Goal: Task Accomplishment & Management: Manage account settings

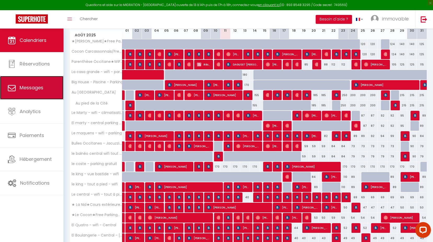
click at [31, 94] on link "Messages" at bounding box center [32, 88] width 64 height 24
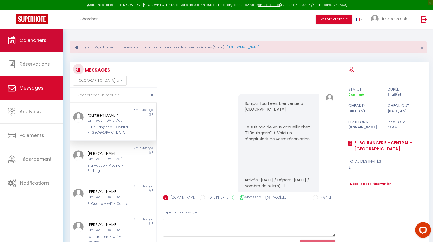
scroll to position [1576, 0]
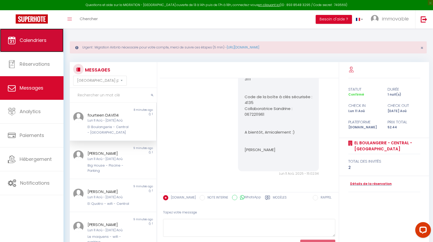
click at [26, 35] on link "Calendriers" at bounding box center [32, 40] width 64 height 24
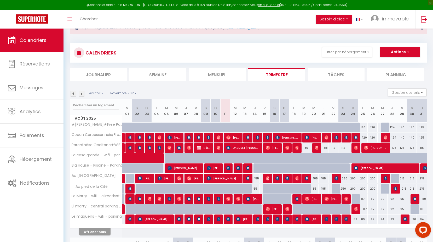
scroll to position [26, 0]
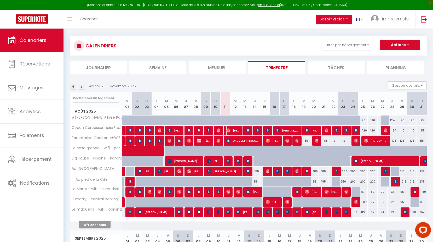
click at [233, 130] on span "[PERSON_NAME]" at bounding box center [232, 130] width 13 height 10
select select "OK"
select select "0"
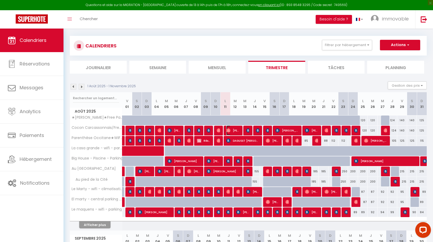
select select "1"
select select
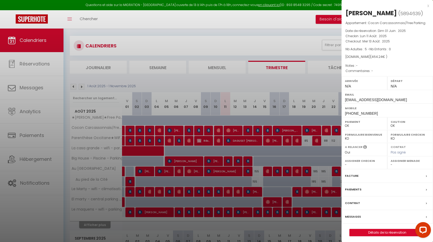
click at [353, 214] on label "Messages" at bounding box center [353, 216] width 16 height 5
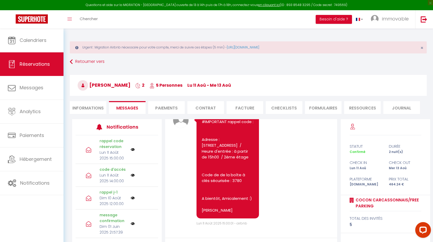
scroll to position [2785, 0]
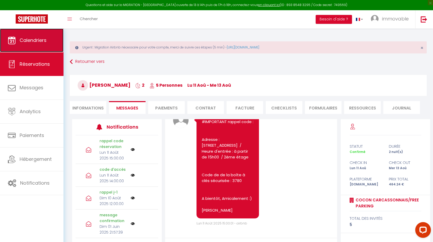
click at [9, 37] on icon at bounding box center [12, 40] width 8 height 8
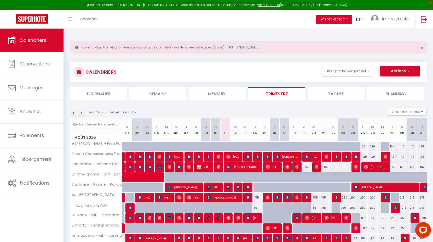
drag, startPoint x: 256, startPoint y: 209, endPoint x: 265, endPoint y: 194, distance: 16.5
click at [256, 209] on div "155" at bounding box center [255, 208] width 10 height 10
type input "155"
type input "[DEMOGRAPHIC_DATA][DATE]"
type input "Ven 15 Août 2025"
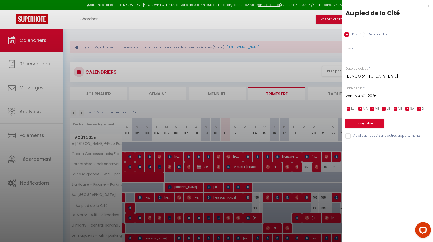
drag, startPoint x: 356, startPoint y: 58, endPoint x: 328, endPoint y: 58, distance: 28.0
type input "150"
click at [371, 122] on button "Enregistrer" at bounding box center [365, 122] width 39 height 9
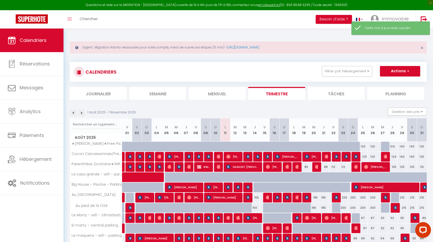
click at [257, 195] on div "155" at bounding box center [255, 197] width 10 height 10
type input "155"
type input "[DEMOGRAPHIC_DATA][DATE]"
type input "Ven 15 Août 2025"
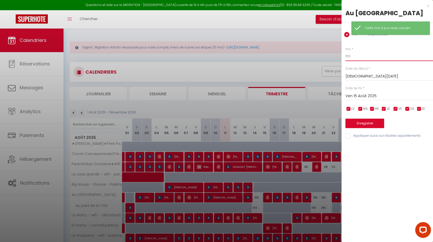
drag, startPoint x: 374, startPoint y: 63, endPoint x: 373, endPoint y: 66, distance: 2.7
click at [373, 61] on input "155" at bounding box center [390, 55] width 88 height 9
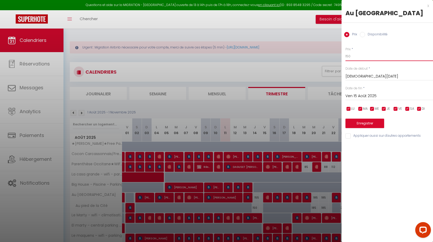
type input "150"
click at [377, 128] on button "Enregistrer" at bounding box center [365, 122] width 39 height 9
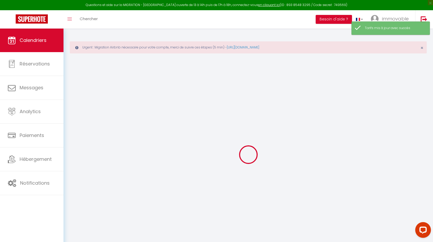
select select
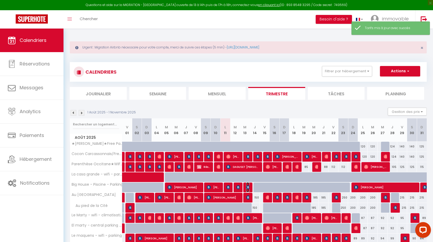
click at [248, 188] on img at bounding box center [248, 187] width 4 height 4
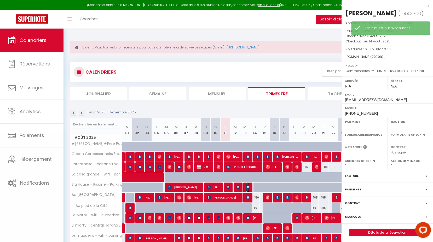
select select "OK"
select select "KO"
select select "0"
select select "1"
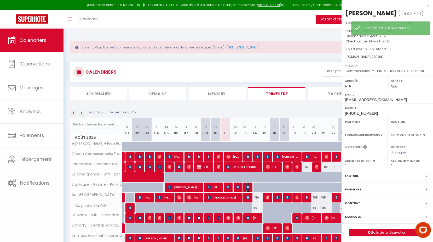
select select
